Goal: Task Accomplishment & Management: Manage account settings

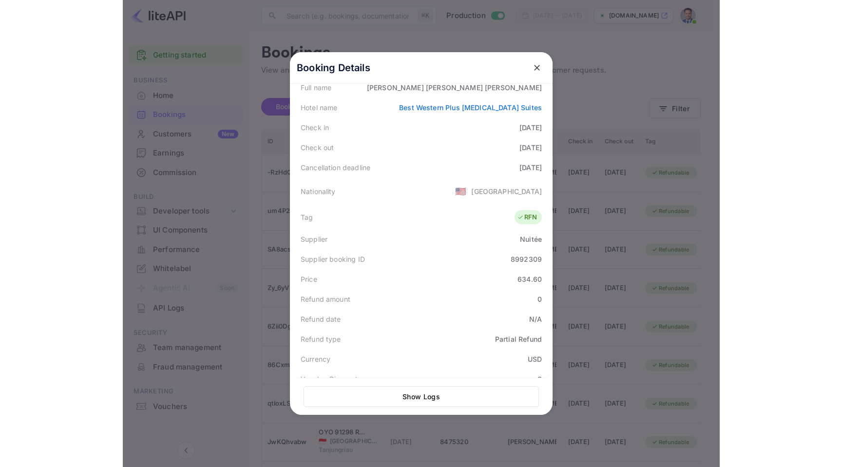
scroll to position [220, 0]
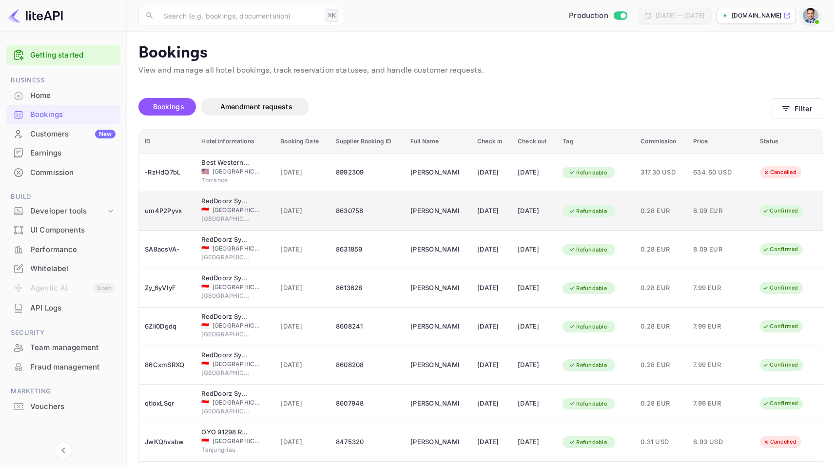
click at [378, 208] on div "8630758" at bounding box center [367, 211] width 63 height 16
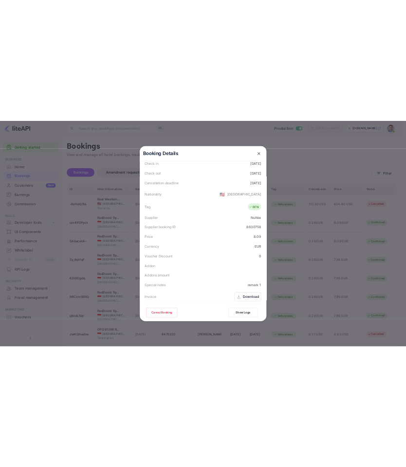
scroll to position [227, 0]
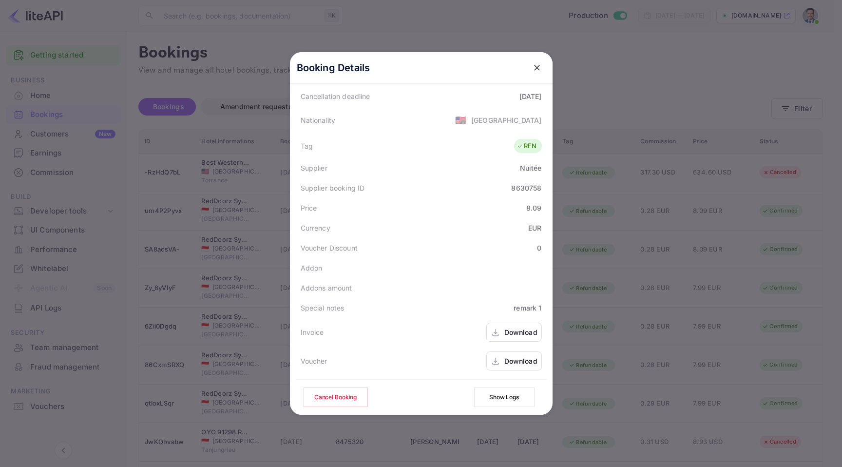
click at [303, 331] on div "Invoice" at bounding box center [312, 332] width 23 height 10
click at [543, 332] on div "Booking Details Summary Timeline Message log Status CONFIRMED Booking ID um4P2P…" at bounding box center [421, 233] width 263 height 363
copy div "Invoice Download"
click at [340, 353] on div "Voucher Download" at bounding box center [421, 360] width 251 height 29
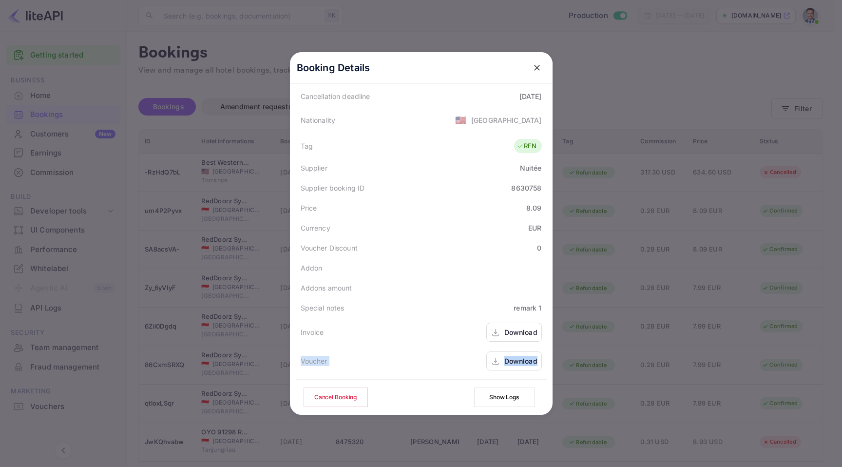
drag, startPoint x: 295, startPoint y: 360, endPoint x: 535, endPoint y: 357, distance: 239.7
click at [535, 357] on div "Voucher Download" at bounding box center [421, 360] width 251 height 29
copy div "Voucher Download"
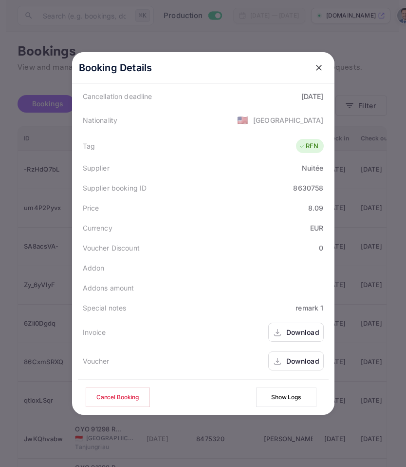
click at [301, 329] on div "Download" at bounding box center [303, 332] width 33 height 10
click at [291, 361] on div "Download" at bounding box center [303, 361] width 33 height 10
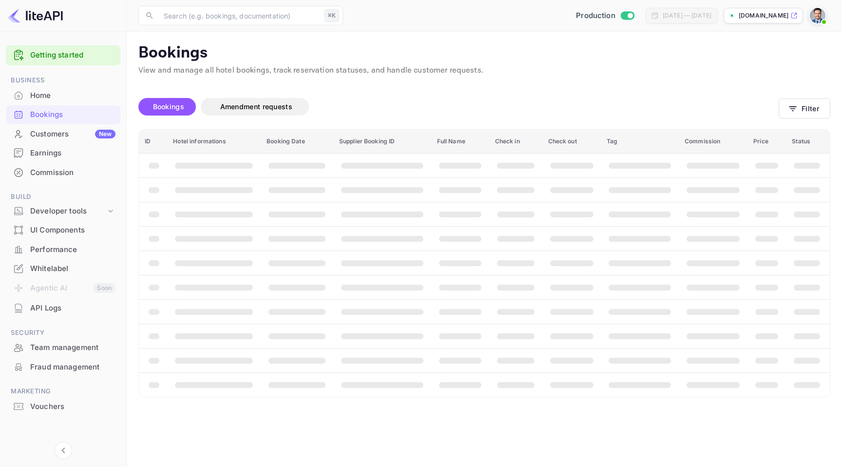
click at [85, 31] on div at bounding box center [63, 16] width 127 height 32
click at [50, 353] on div "Team management" at bounding box center [63, 347] width 115 height 19
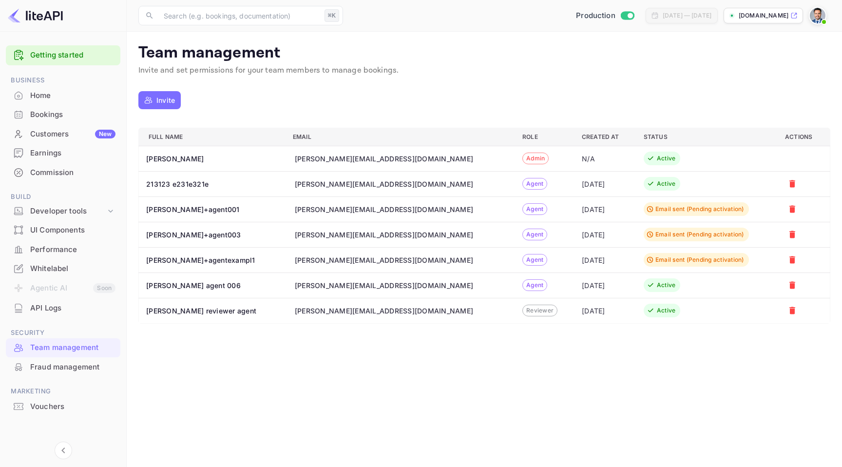
drag, startPoint x: 331, startPoint y: 196, endPoint x: 320, endPoint y: 187, distance: 14.5
click at [331, 196] on td "[PERSON_NAME][EMAIL_ADDRESS][DOMAIN_NAME]" at bounding box center [399, 183] width 229 height 25
drag, startPoint x: 278, startPoint y: 186, endPoint x: 387, endPoint y: 183, distance: 108.7
click at [387, 183] on div "[PERSON_NAME][EMAIL_ADDRESS][DOMAIN_NAME]" at bounding box center [401, 184] width 212 height 10
copy div "[PERSON_NAME][EMAIL_ADDRESS][DOMAIN_NAME]"
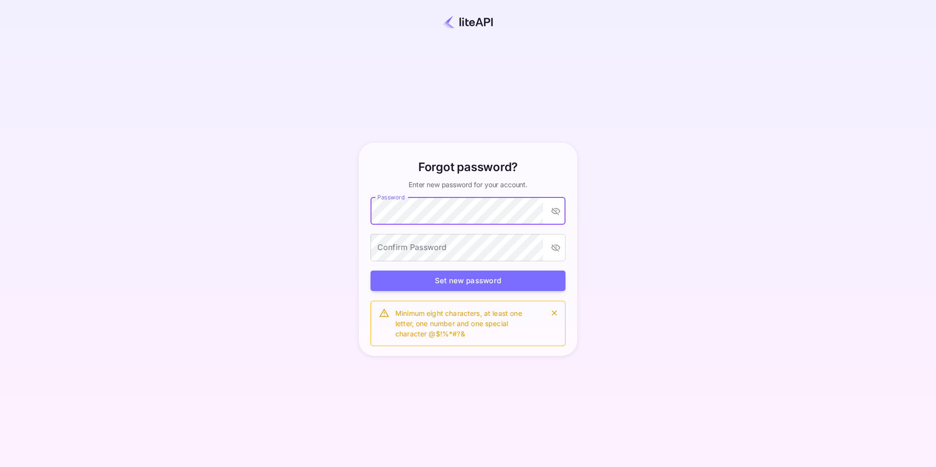
click at [558, 213] on icon "toggle password visibility" at bounding box center [556, 211] width 10 height 10
click at [478, 278] on button "Set new password" at bounding box center [467, 280] width 195 height 21
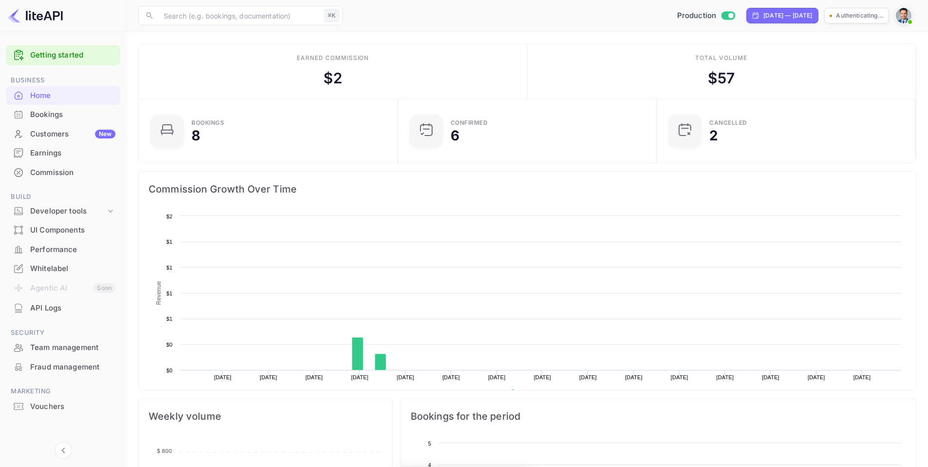
scroll to position [151, 246]
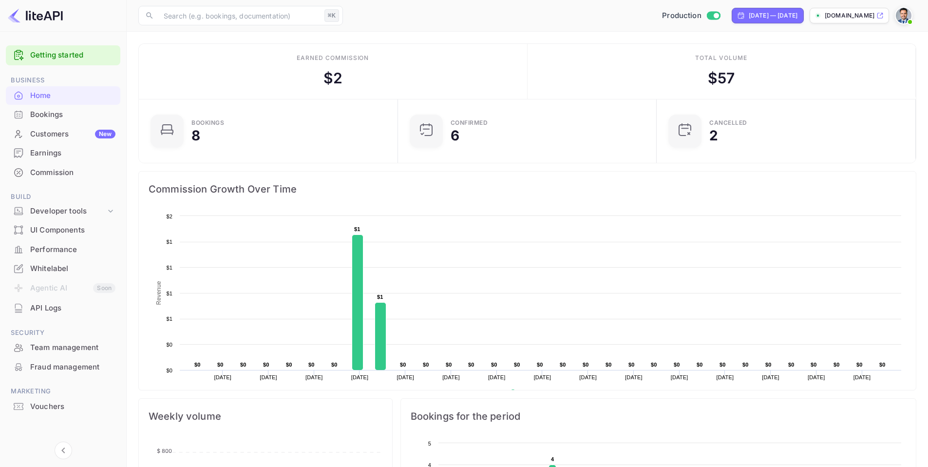
click at [908, 18] on span at bounding box center [910, 22] width 10 height 10
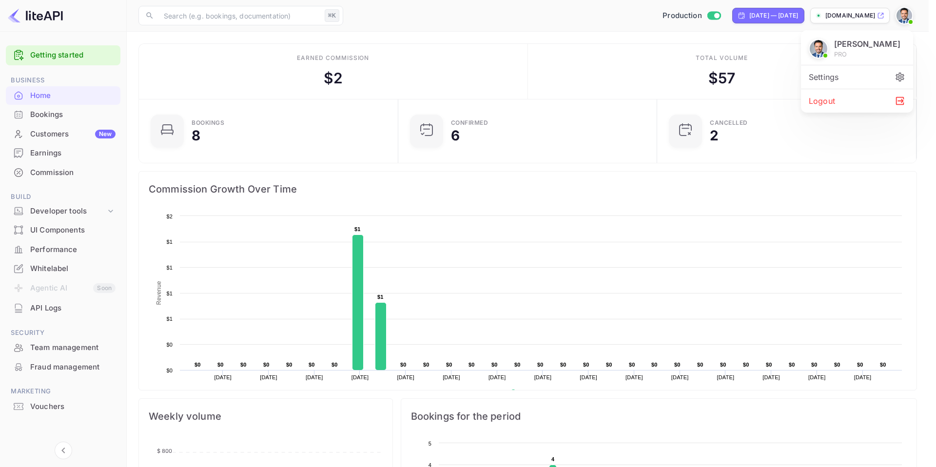
click at [832, 113] on div "Logout" at bounding box center [857, 100] width 112 height 23
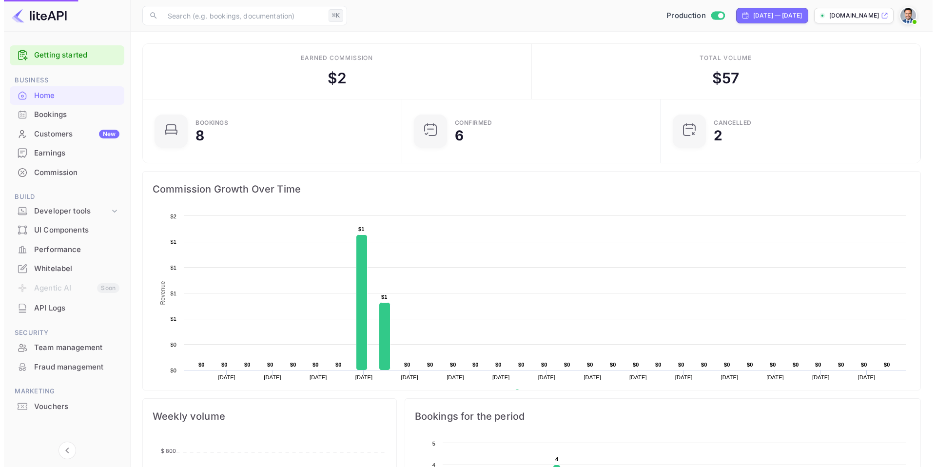
scroll to position [8, 8]
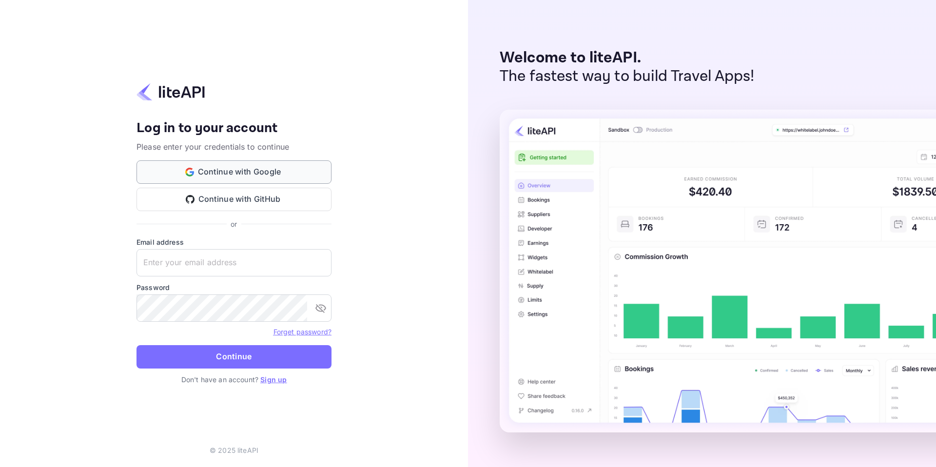
click at [255, 173] on button "Continue with Google" at bounding box center [233, 171] width 195 height 23
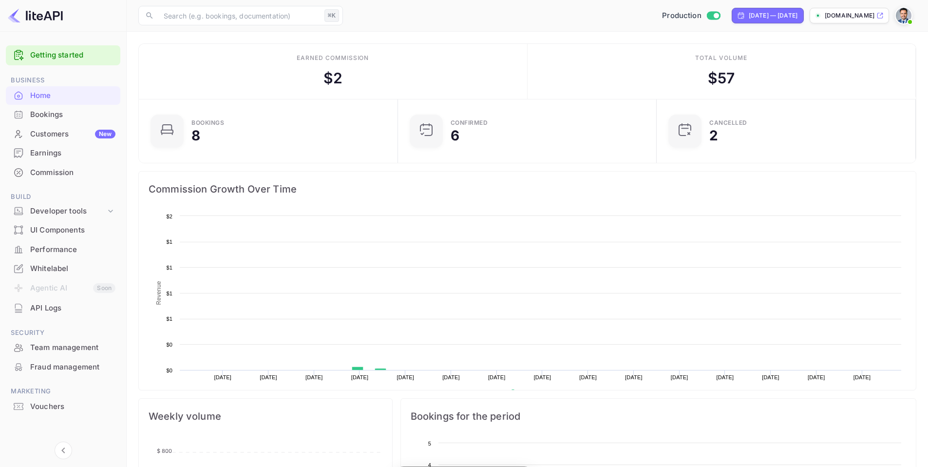
scroll to position [151, 246]
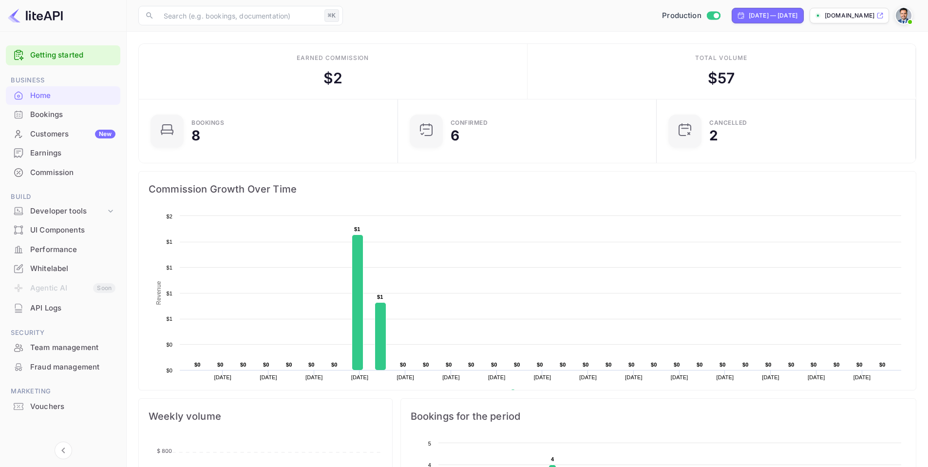
click at [57, 341] on div "Team management" at bounding box center [63, 347] width 115 height 19
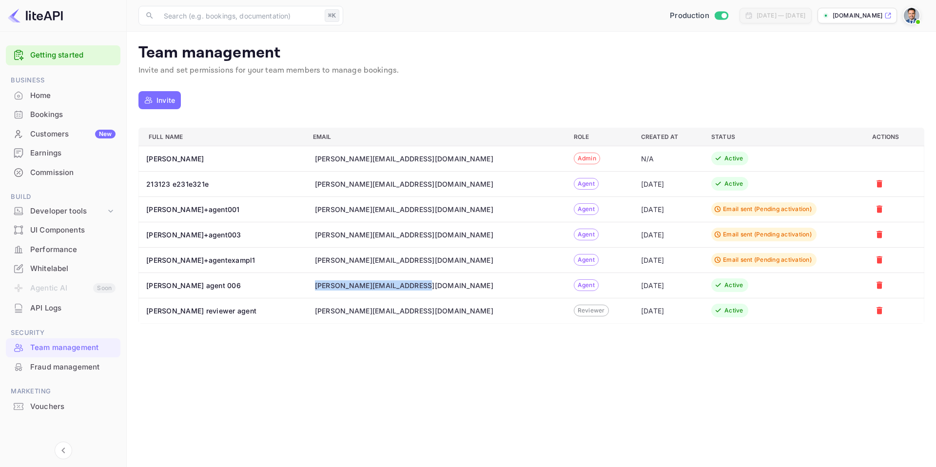
drag, startPoint x: 295, startPoint y: 286, endPoint x: 404, endPoint y: 281, distance: 109.8
click at [404, 281] on div "[PERSON_NAME][EMAIL_ADDRESS][DOMAIN_NAME]" at bounding box center [436, 285] width 243 height 10
copy div "[PERSON_NAME][EMAIL_ADDRESS][DOMAIN_NAME]"
click at [52, 113] on div "Bookings" at bounding box center [72, 114] width 85 height 11
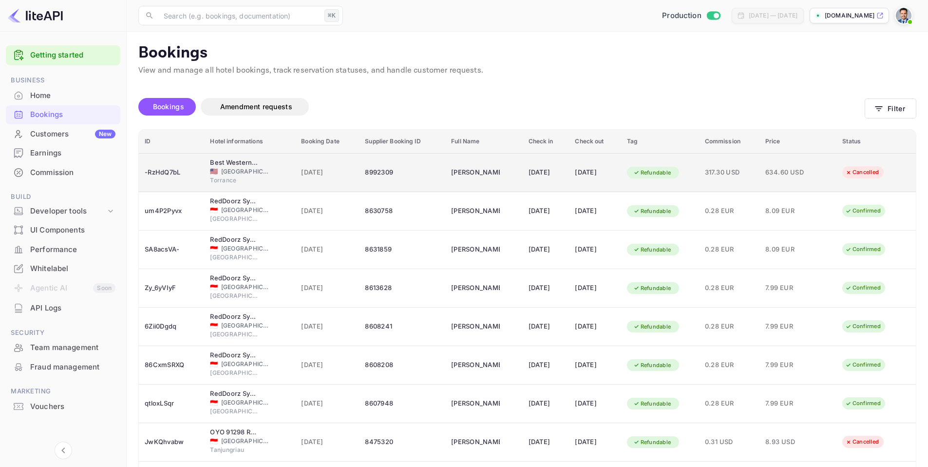
click at [261, 177] on div "Torrance" at bounding box center [249, 181] width 79 height 11
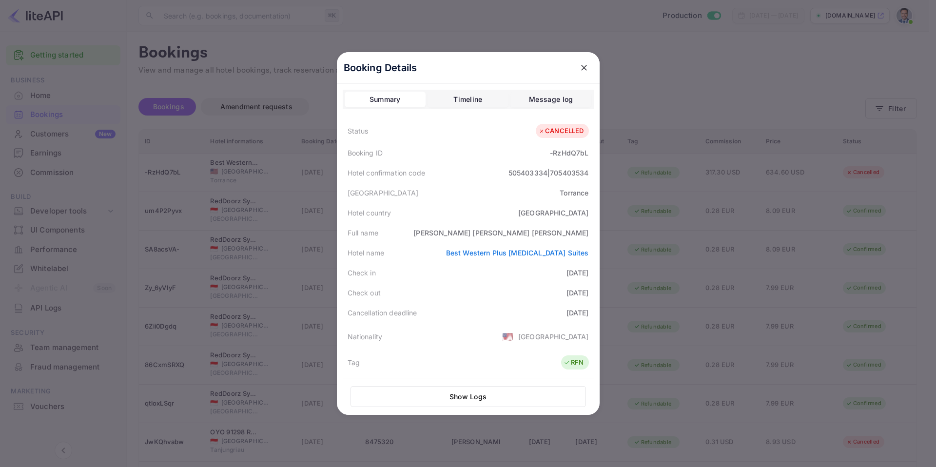
click at [557, 153] on div "-RzHdQ7bL" at bounding box center [569, 153] width 38 height 10
click at [550, 154] on div "-RzHdQ7bL" at bounding box center [569, 153] width 38 height 10
drag, startPoint x: 544, startPoint y: 154, endPoint x: 584, endPoint y: 149, distance: 40.3
click at [584, 149] on div "Booking ID -RzHdQ7bL" at bounding box center [468, 153] width 251 height 20
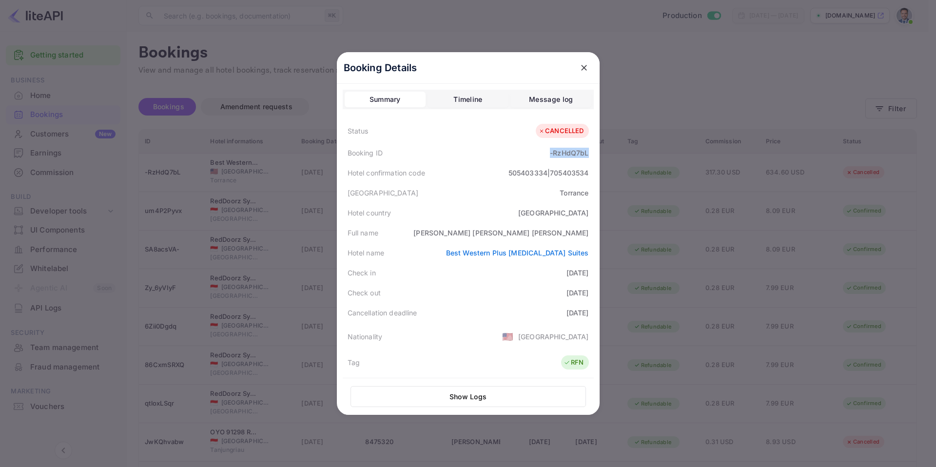
copy div "-RzHdQ7bL"
click at [581, 68] on icon "close" at bounding box center [584, 68] width 6 height 6
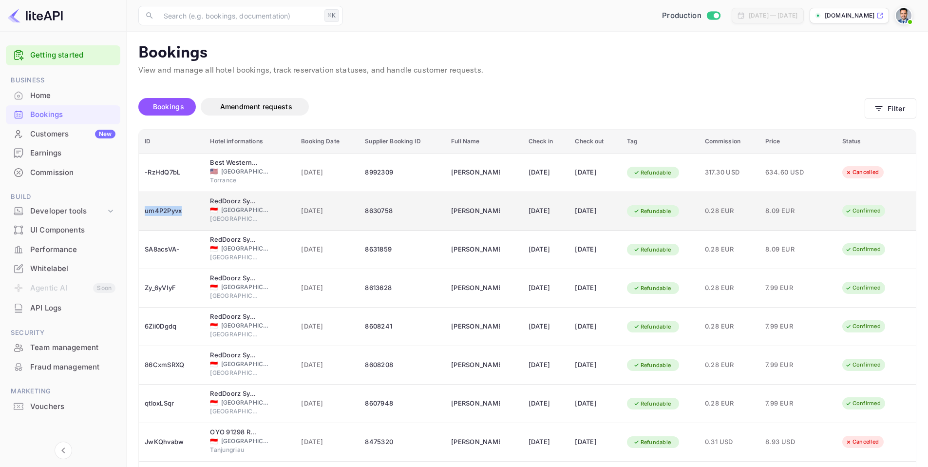
drag, startPoint x: 185, startPoint y: 213, endPoint x: 144, endPoint y: 213, distance: 40.4
click at [145, 213] on div "um4P2Pyvx" at bounding box center [172, 211] width 54 height 16
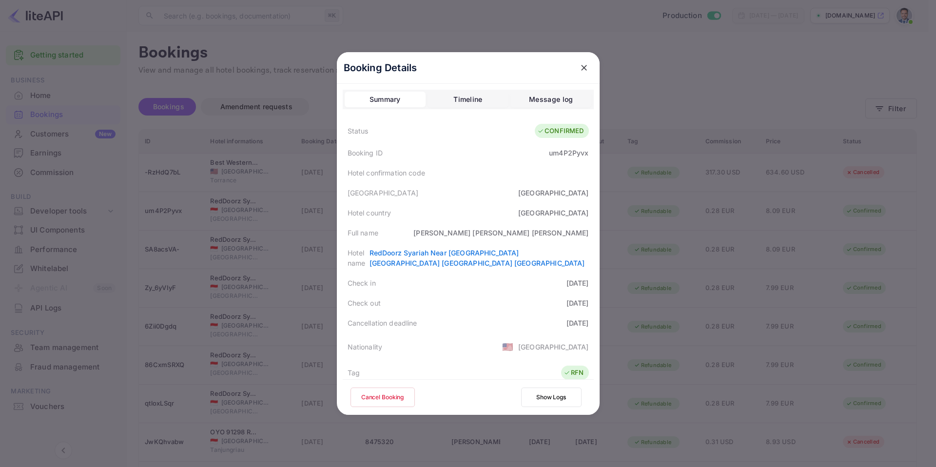
click at [562, 155] on div "um4P2Pyvx" at bounding box center [568, 153] width 39 height 10
copy div "um4P2Pyvx"
